Goal: Register for event/course

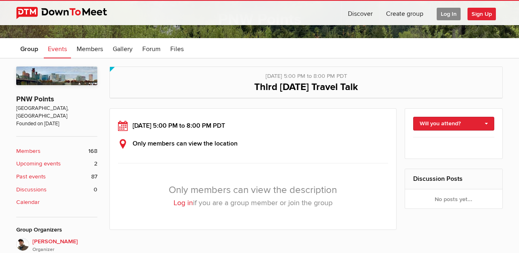
scroll to position [116, 0]
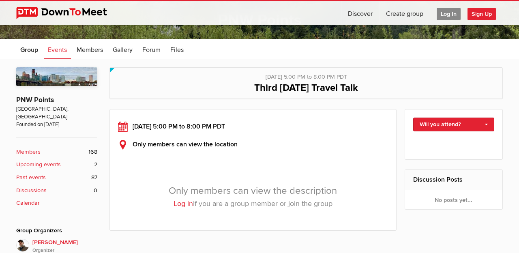
click at [442, 19] on span "Log In" at bounding box center [448, 14] width 24 height 13
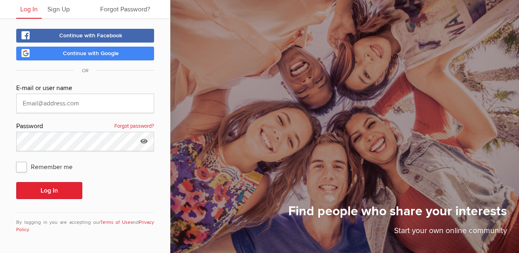
scroll to position [27, 0]
click at [76, 105] on input "text" at bounding box center [85, 103] width 138 height 19
type input "[EMAIL_ADDRESS][DOMAIN_NAME]"
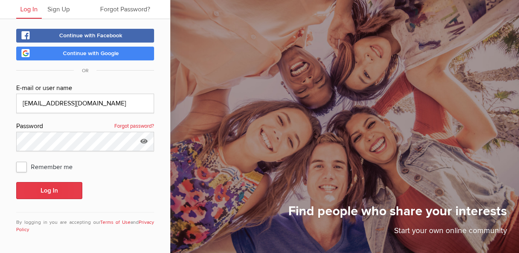
click at [33, 192] on button "Log In" at bounding box center [49, 190] width 66 height 17
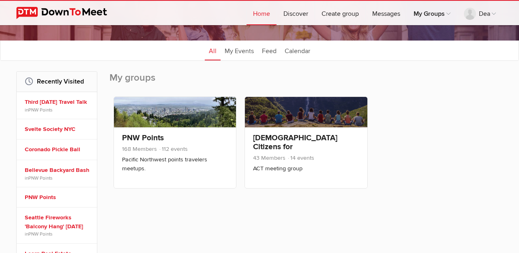
scroll to position [78, 0]
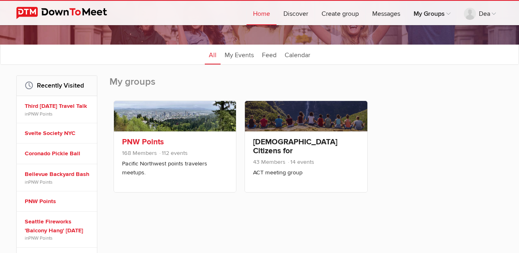
click at [129, 140] on link "PNW Points" at bounding box center [143, 142] width 42 height 10
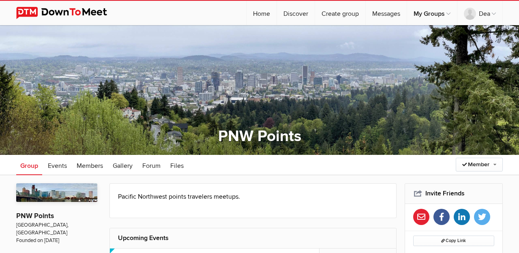
click at [351, 120] on div at bounding box center [259, 90] width 519 height 130
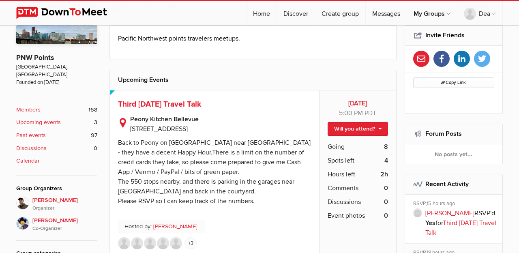
scroll to position [159, 0]
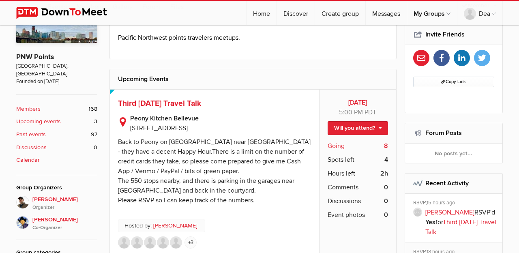
click at [340, 146] on span "Going" at bounding box center [335, 146] width 17 height 10
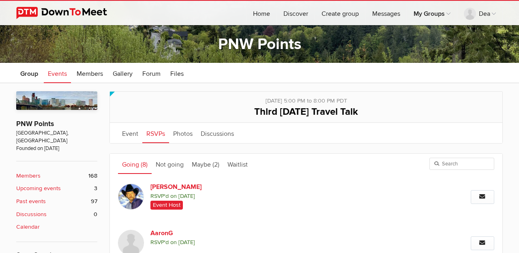
scroll to position [111, 0]
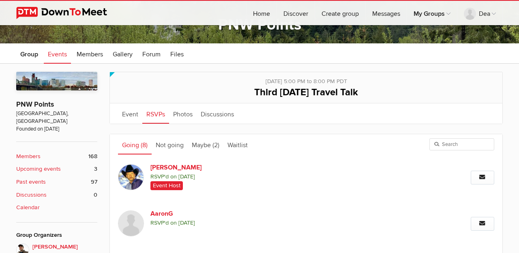
click at [68, 165] on link "Upcoming events 3" at bounding box center [56, 169] width 81 height 9
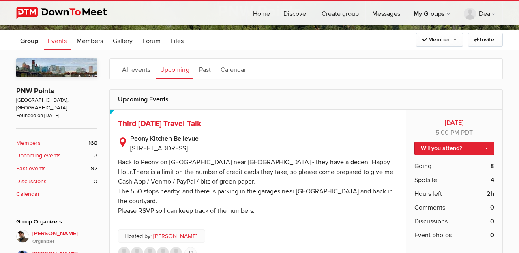
scroll to position [124, 0]
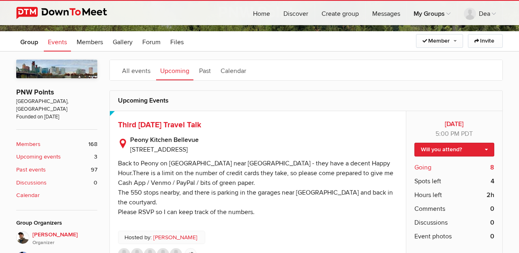
click at [423, 171] on span "Going" at bounding box center [422, 167] width 17 height 10
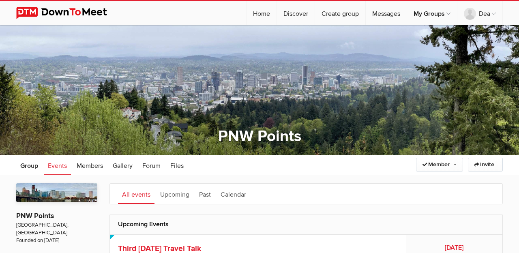
scroll to position [124, 0]
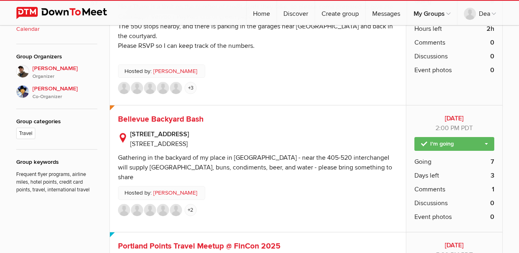
scroll to position [295, 0]
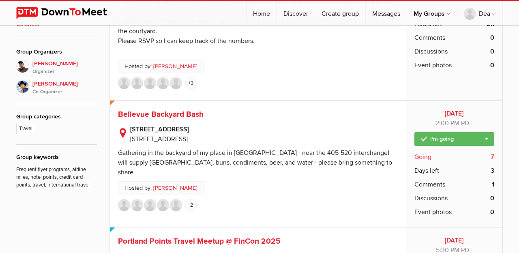
click at [420, 152] on span "Going" at bounding box center [422, 157] width 17 height 10
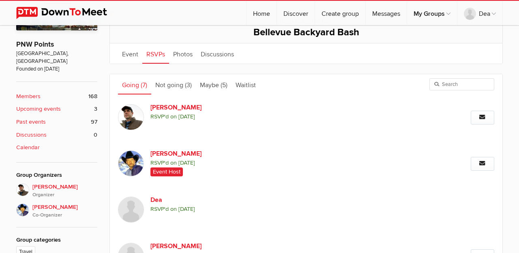
scroll to position [166, 0]
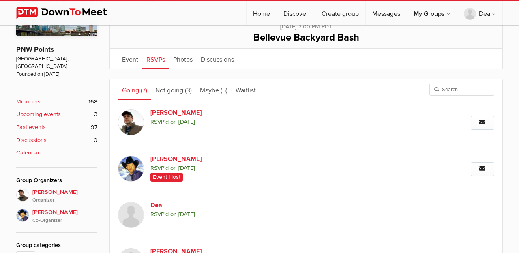
click at [69, 110] on link "Upcoming events 3" at bounding box center [56, 114] width 81 height 9
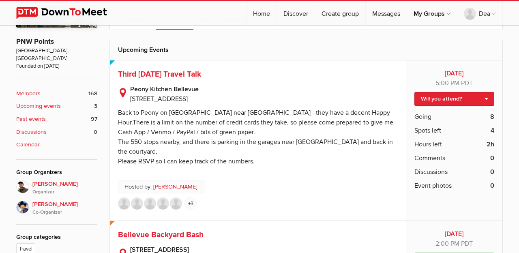
scroll to position [175, 0]
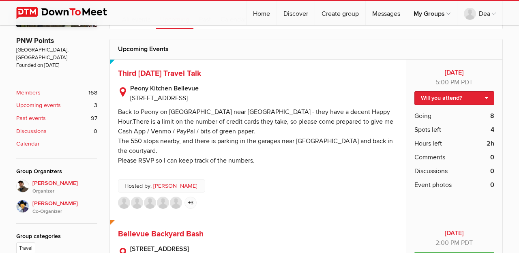
click at [434, 115] on li "Going 8" at bounding box center [454, 116] width 80 height 14
click at [433, 118] on li "Going 8" at bounding box center [454, 116] width 80 height 14
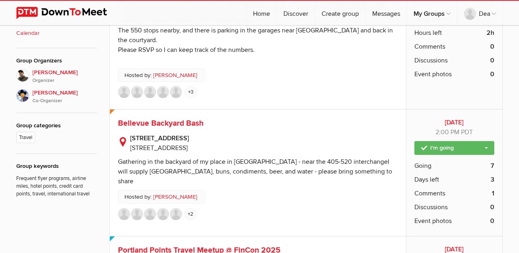
scroll to position [288, 0]
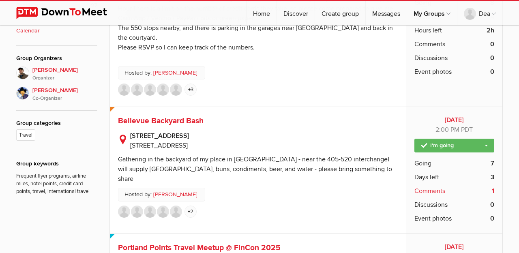
click at [416, 186] on span "Comments" at bounding box center [429, 191] width 31 height 10
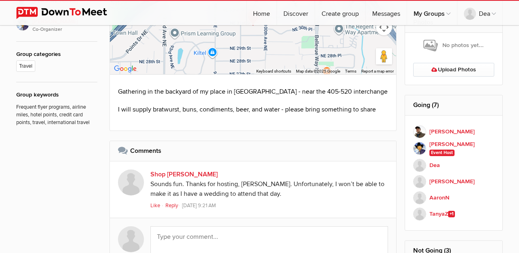
scroll to position [361, 0]
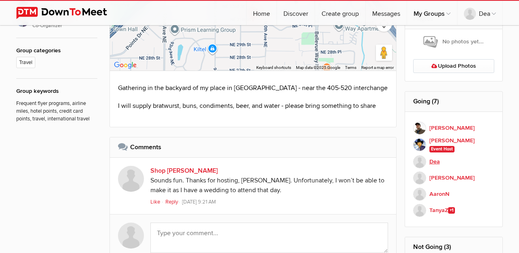
click at [431, 165] on b "Dea" at bounding box center [434, 161] width 11 height 9
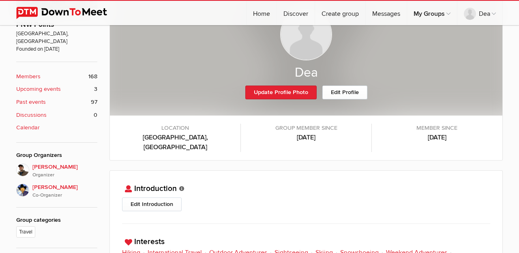
scroll to position [191, 0]
click at [48, 85] on b "Upcoming events" at bounding box center [38, 89] width 45 height 9
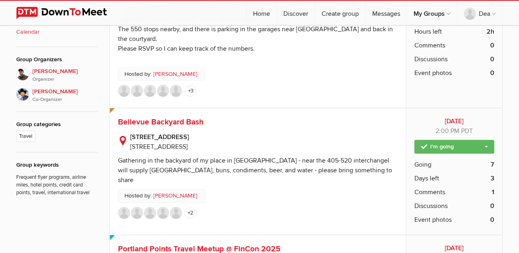
scroll to position [288, 0]
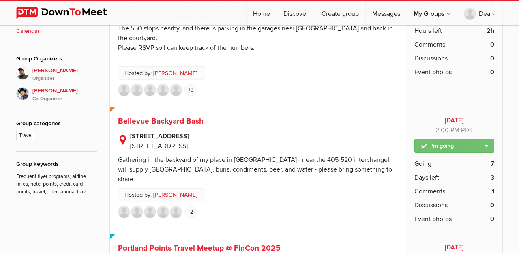
click at [486, 139] on link "I'm going" at bounding box center [454, 146] width 80 height 14
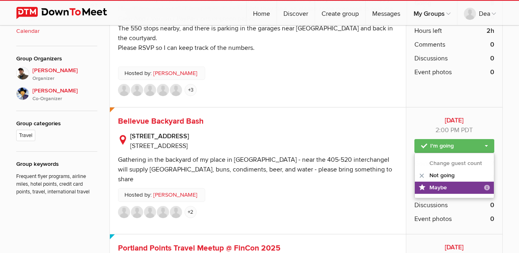
click at [440, 182] on link "Maybe "Maybe" doesn't reserve your spot. It allows you to follow the event; you…" at bounding box center [454, 188] width 79 height 12
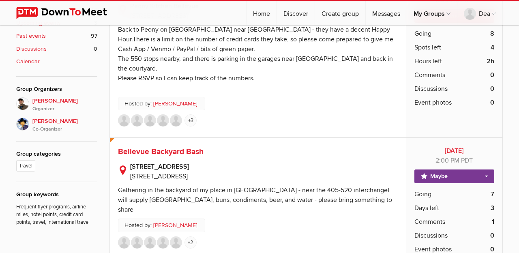
scroll to position [265, 0]
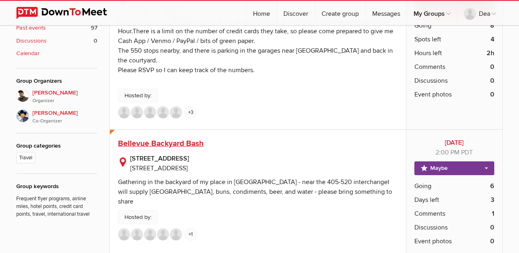
click at [137, 139] on span "Bellevue Backyard Bash" at bounding box center [160, 144] width 85 height 10
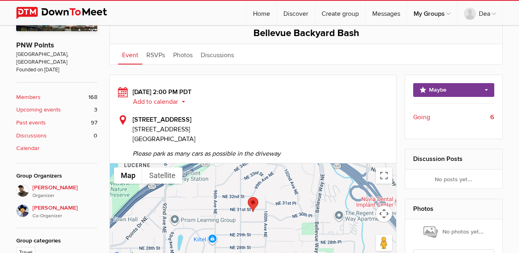
scroll to position [171, 0]
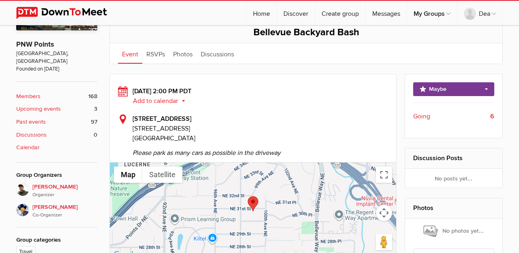
click at [150, 92] on div "[DATE] 2:00 PM PDT Add to calendar Outlook Apple / iCal Google Yahoo Add to cal…" at bounding box center [253, 95] width 270 height 19
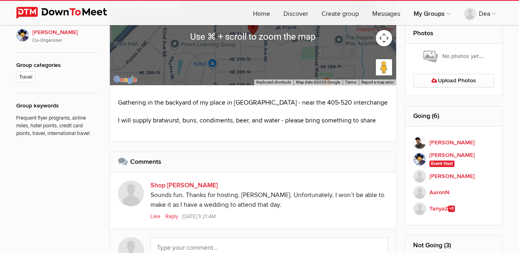
scroll to position [342, 0]
